Goal: Transaction & Acquisition: Obtain resource

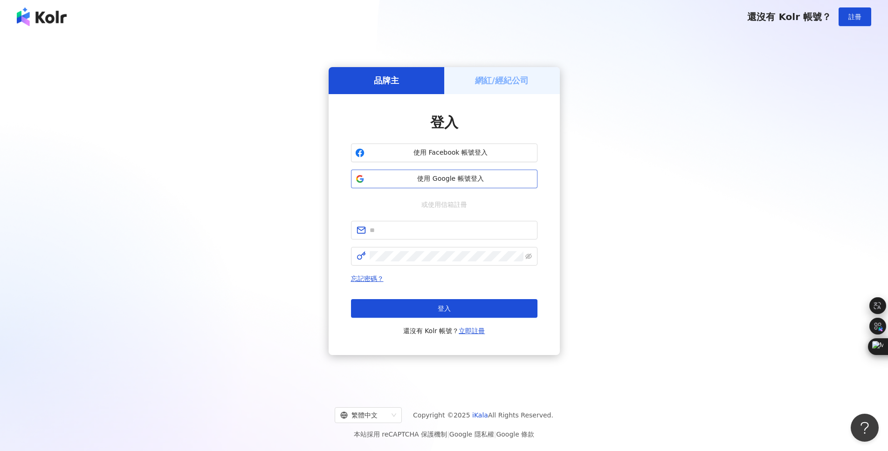
click at [424, 177] on span "使用 Google 帳號登入" at bounding box center [450, 178] width 165 height 9
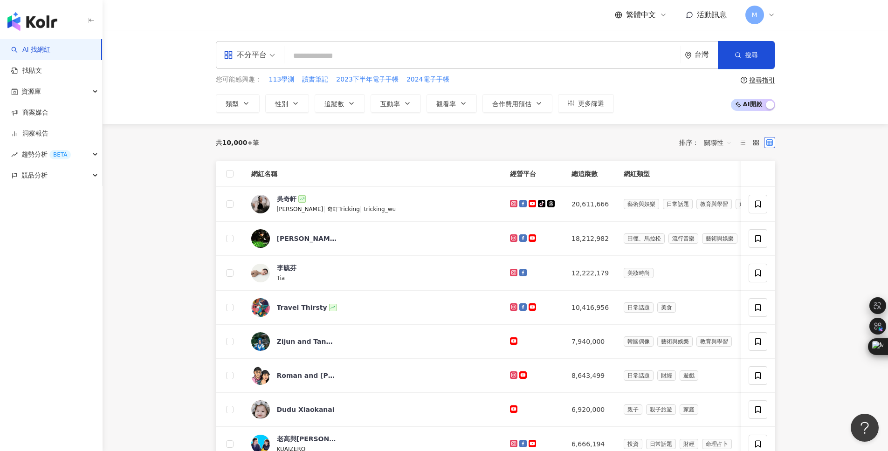
click at [177, 116] on div "不分平台 台灣 搜尋 您可能感興趣： 113學測 讀書筆記 2023下半年電子手帳 2024電子手帳 類型 性別 追蹤數 互動率 觀看率 合作費用預估 更多篩…" at bounding box center [495, 77] width 785 height 94
click at [132, 138] on main "不分平台 台灣 搜尋 您可能感興趣： 113學測 讀書筆記 2023下半年電子手帳 2024電子手帳 類型 性別 追蹤數 互動率 觀看率 合作費用預估 更多篩…" at bounding box center [495, 435] width 785 height 810
click at [137, 172] on main "不分平台 台灣 搜尋 您可能感興趣： 113學測 讀書筆記 2023下半年電子手帳 2024電子手帳 類型 性別 追蹤數 互動率 觀看率 合作費用預估 更多篩…" at bounding box center [495, 435] width 785 height 810
click at [60, 89] on div "資源庫" at bounding box center [51, 91] width 102 height 21
click at [48, 178] on link "商案媒合" at bounding box center [29, 175] width 37 height 9
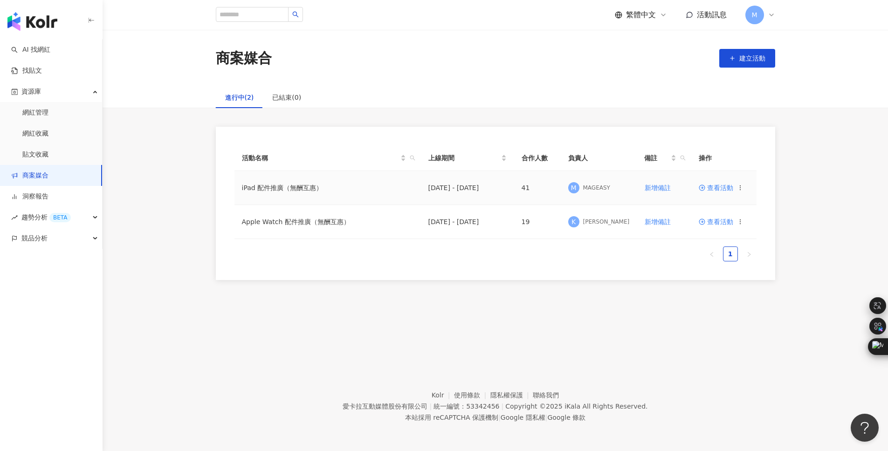
click at [302, 188] on td "iPad 配件推廣（無酬互惠）" at bounding box center [327, 188] width 186 height 34
click at [722, 193] on td "查看活動" at bounding box center [723, 188] width 65 height 34
click at [719, 189] on span "查看活動" at bounding box center [716, 188] width 34 height 7
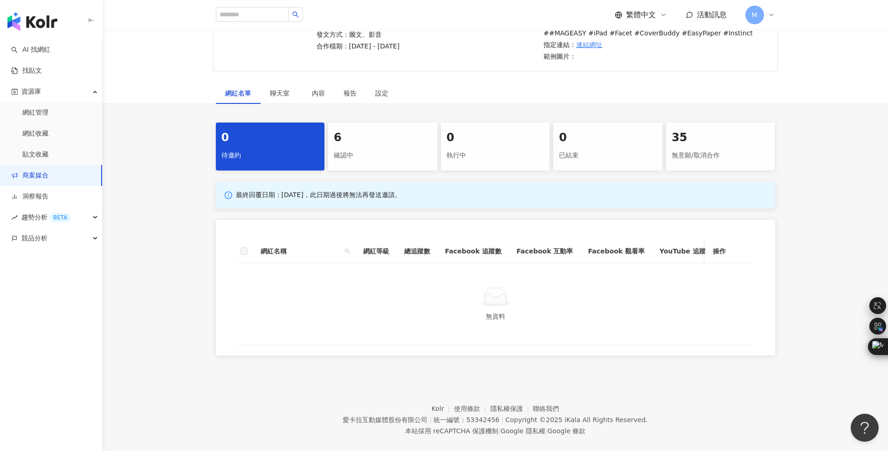
scroll to position [146, 0]
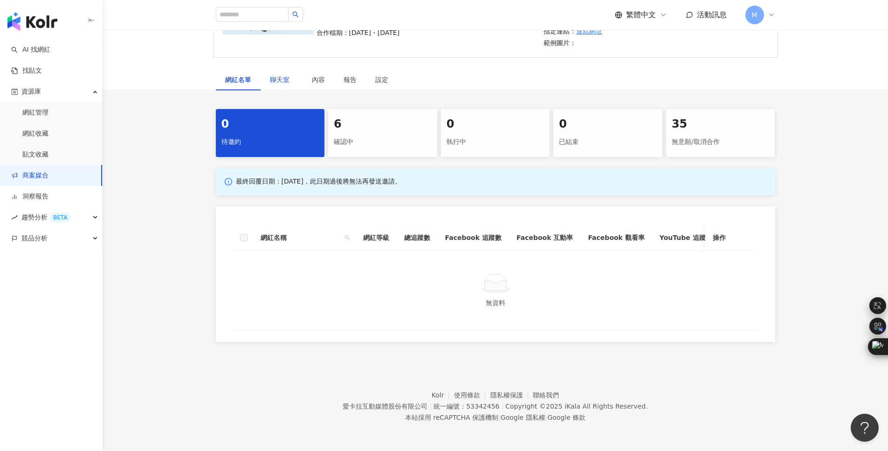
click at [284, 76] on span "聊天室" at bounding box center [281, 79] width 23 height 7
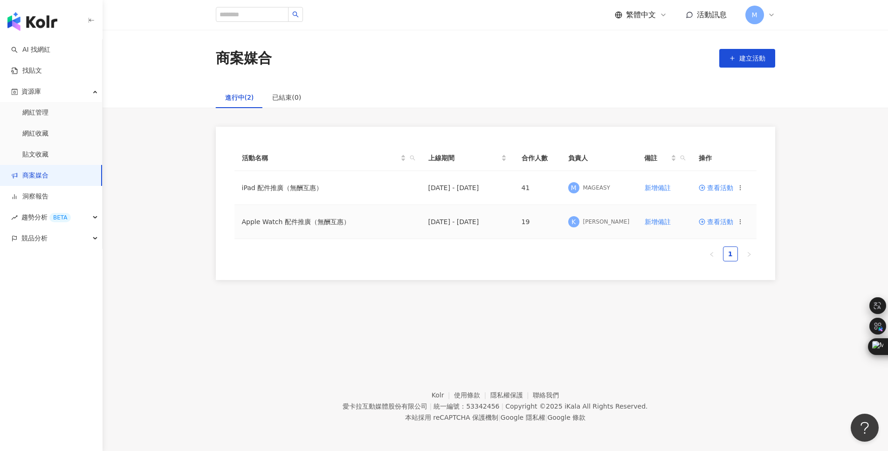
click at [703, 222] on icon at bounding box center [702, 222] width 7 height 7
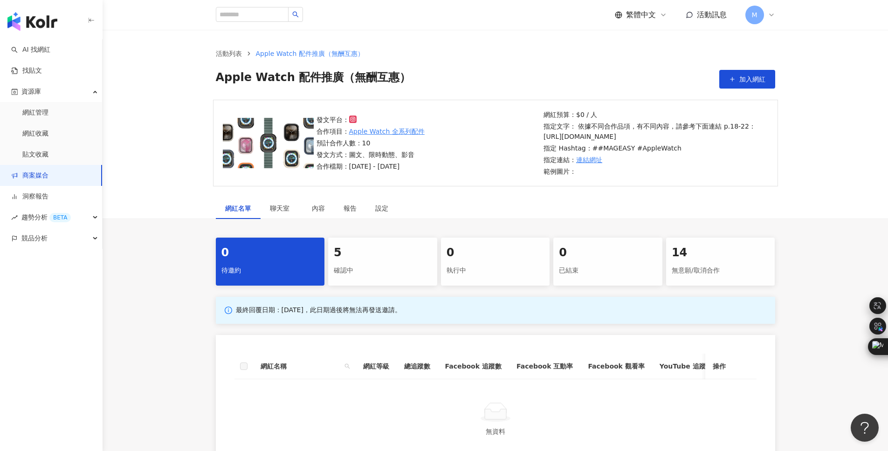
click at [812, 198] on div "發文平台： 合作項目： Apple Watch 全系列配件 預計合作人數：10 發文方式：圖文、限時動態、影音 合作檔期：[DATE] - [DATE] 網紅…" at bounding box center [495, 149] width 785 height 98
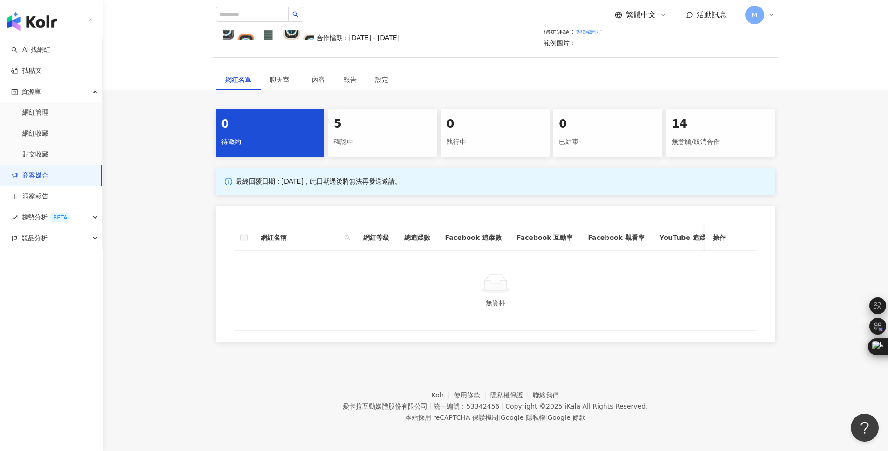
scroll to position [140, 0]
click at [489, 204] on div "最終回覆日期：[DATE]，此日期過後將無法再發送邀請。 網紅名稱 網紅等級 總追蹤數 Facebook 追蹤數 Facebook 互動率 Facebook …" at bounding box center [495, 255] width 559 height 174
click at [363, 125] on div "5" at bounding box center [383, 125] width 98 height 16
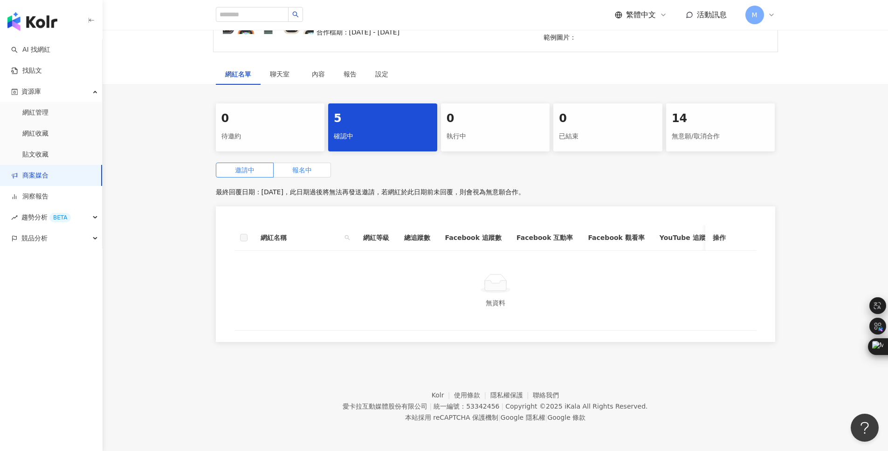
click at [319, 178] on label "報名中" at bounding box center [302, 170] width 57 height 15
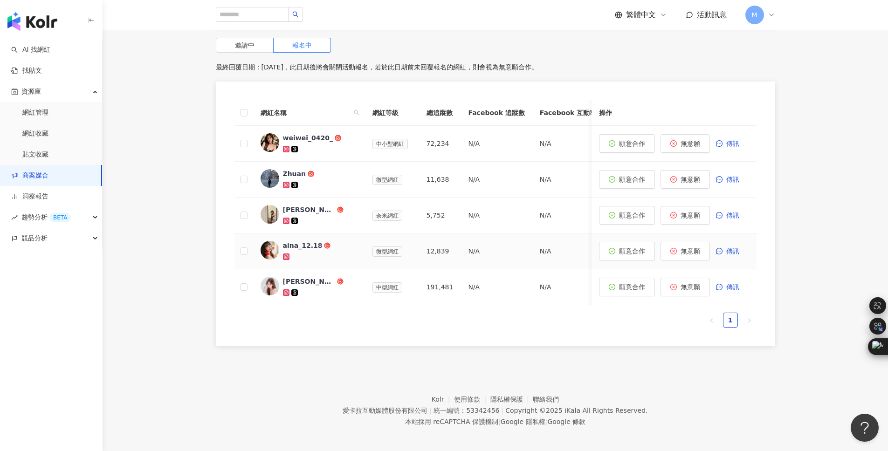
scroll to position [281, 0]
